Goal: Information Seeking & Learning: Learn about a topic

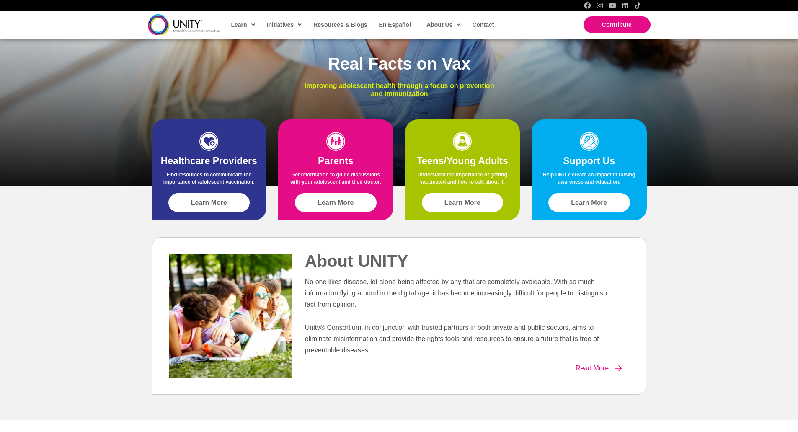
scroll to position [167, 0]
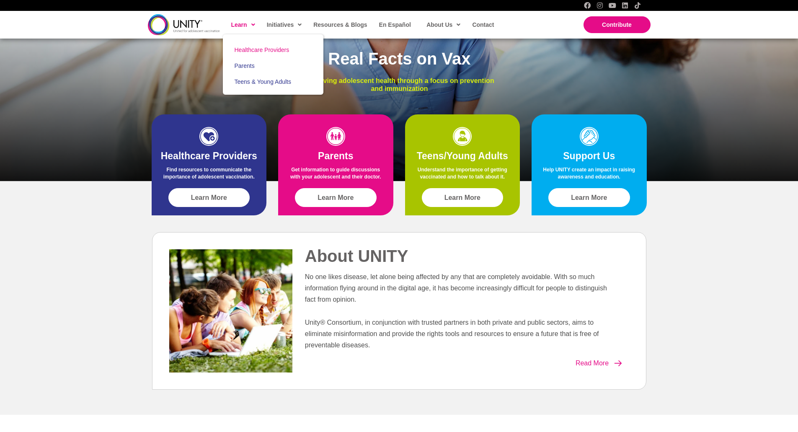
click at [242, 49] on span "Healthcare Providers" at bounding box center [261, 49] width 55 height 7
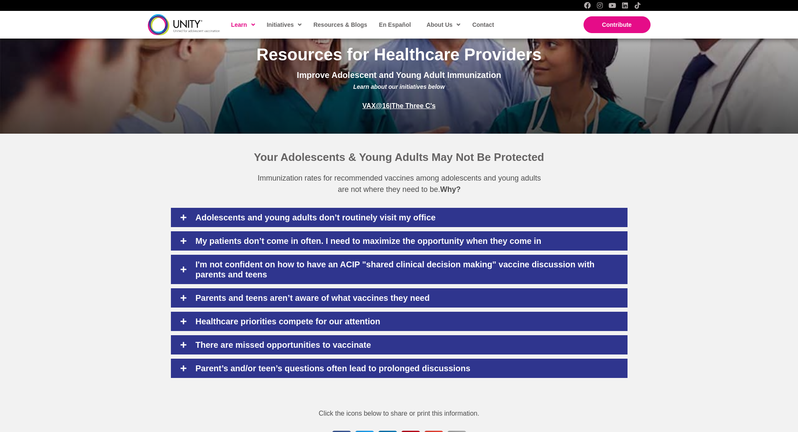
scroll to position [251, 0]
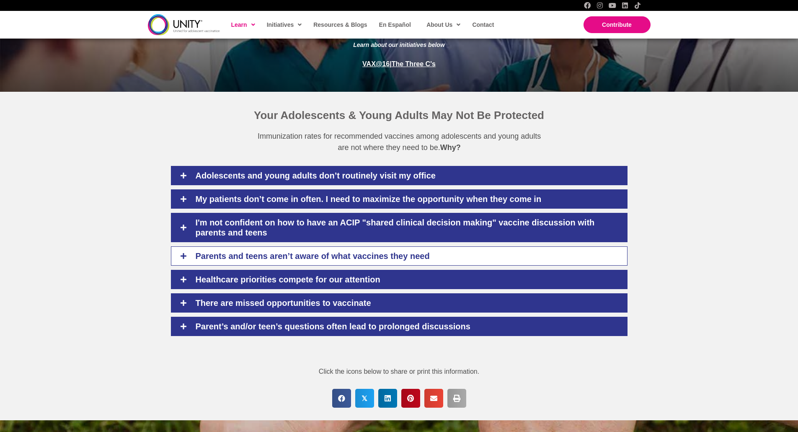
click at [440, 259] on h4 "Parents and teens aren’t aware of what vaccines they need" at bounding box center [402, 256] width 431 height 10
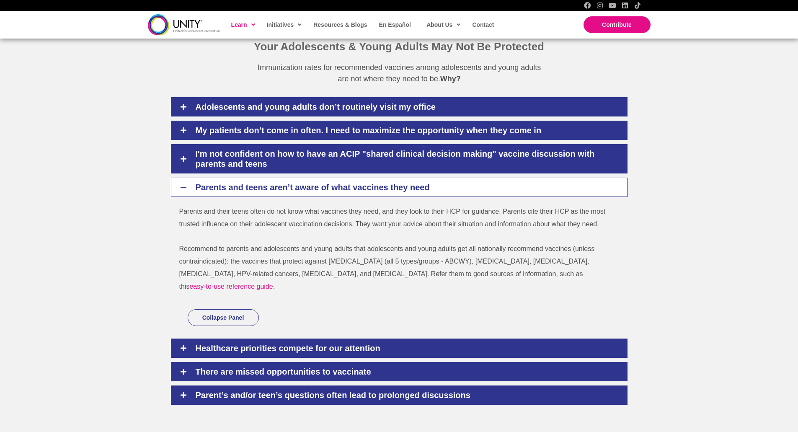
scroll to position [335, 0]
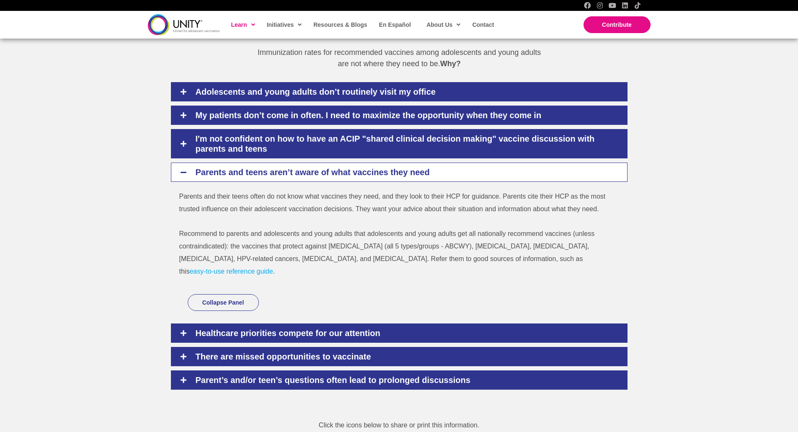
click at [273, 268] on link "easy-to-use reference guide" at bounding box center [230, 271] width 83 height 7
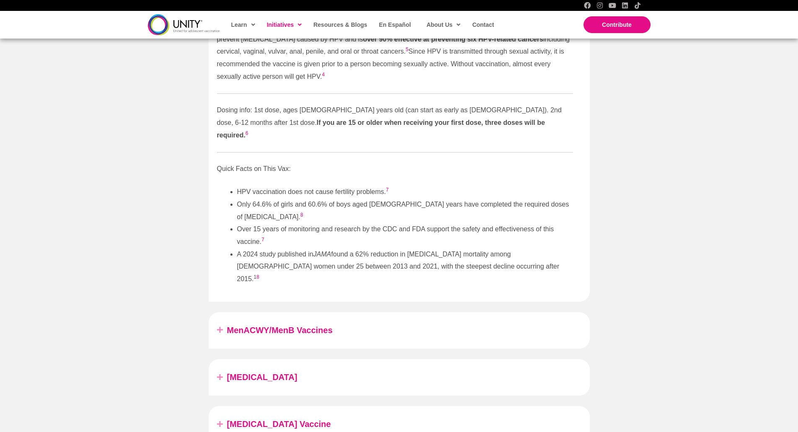
scroll to position [1130, 0]
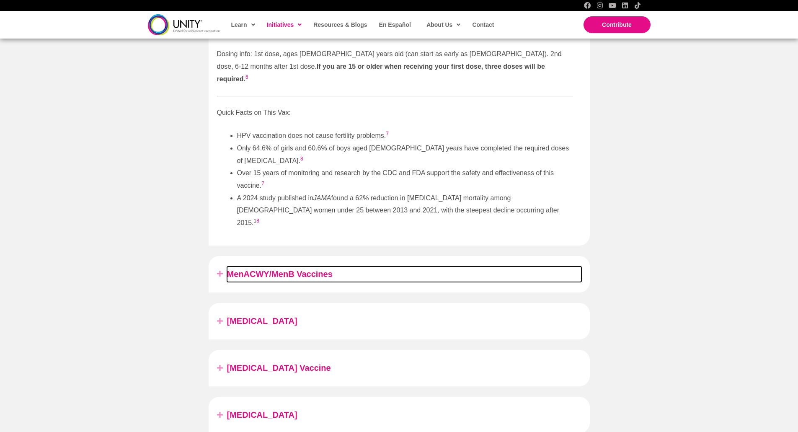
drag, startPoint x: 321, startPoint y: 221, endPoint x: 326, endPoint y: 223, distance: 5.7
click at [321, 266] on link "MenACWY/MenB Vaccines" at bounding box center [404, 273] width 354 height 15
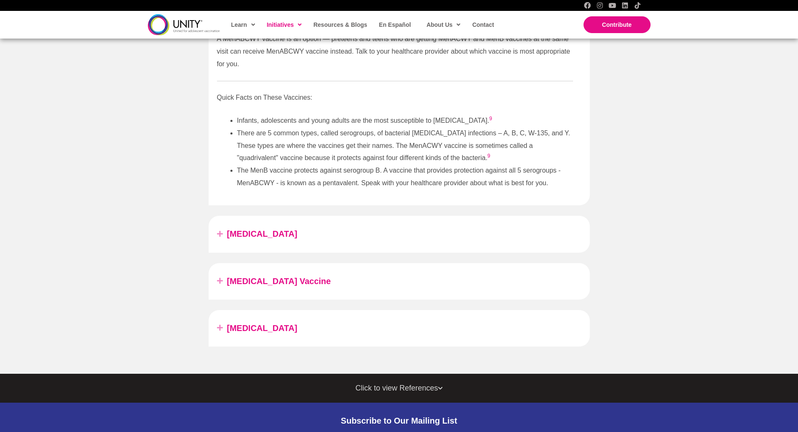
scroll to position [1176, 0]
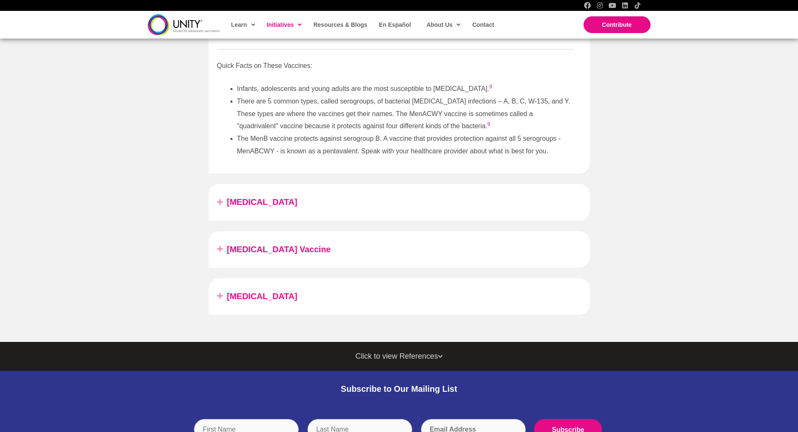
drag, startPoint x: 244, startPoint y: 184, endPoint x: 328, endPoint y: 193, distance: 83.8
click at [245, 194] on link "Tdap Vaccine" at bounding box center [404, 201] width 354 height 15
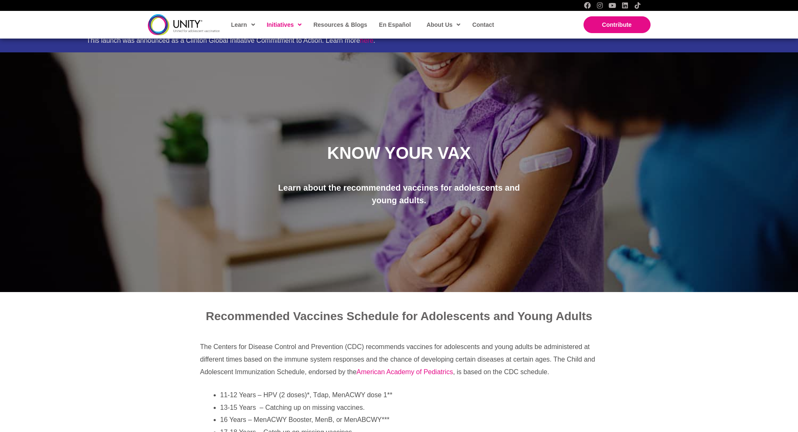
scroll to position [0, 0]
